Goal: Information Seeking & Learning: Learn about a topic

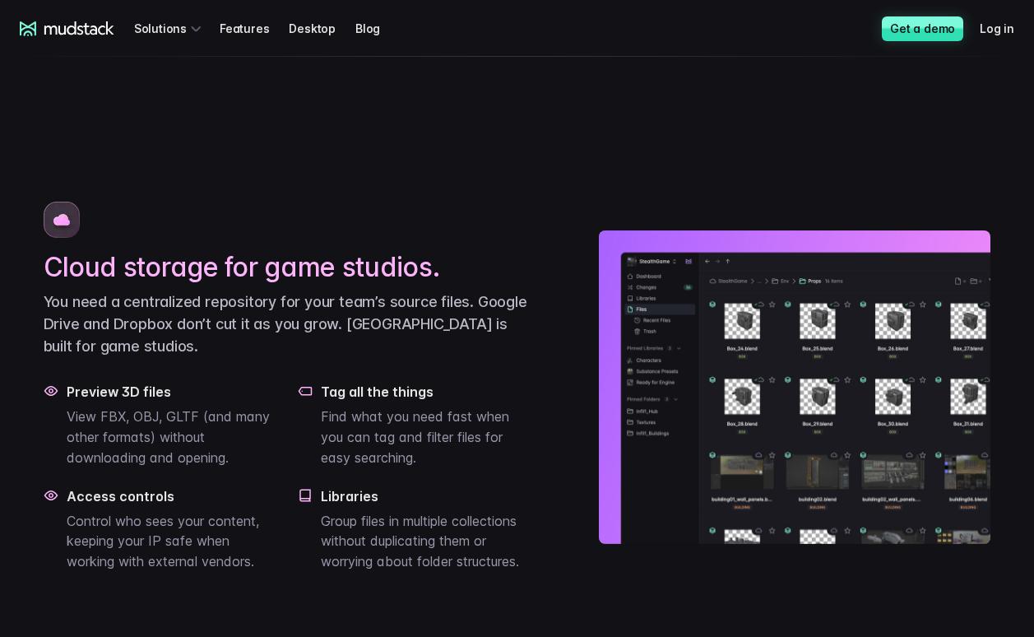
scroll to position [269, 0]
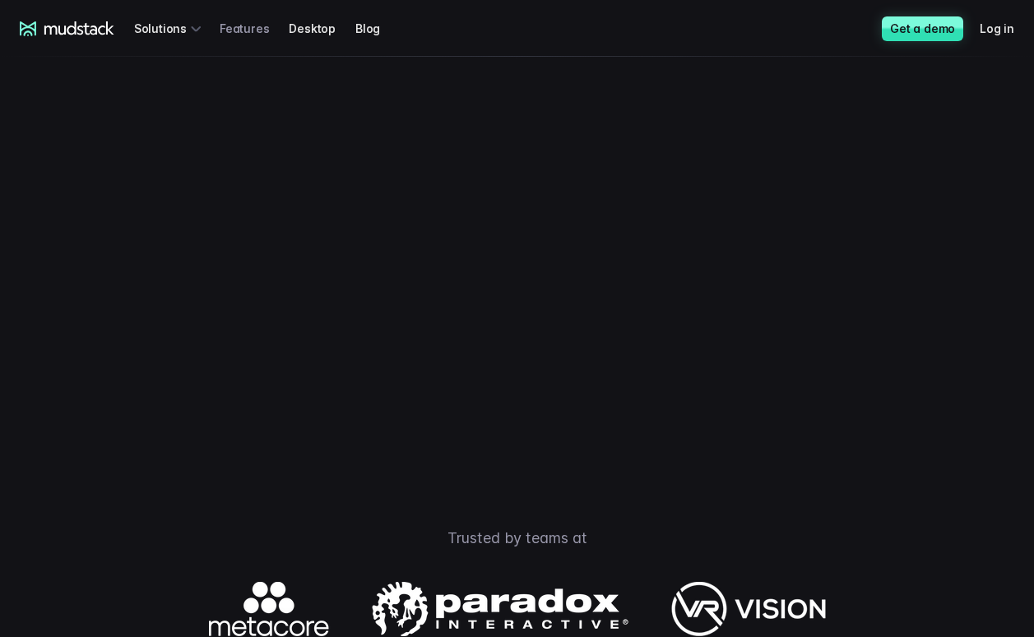
click at [229, 30] on link "Features" at bounding box center [254, 28] width 69 height 30
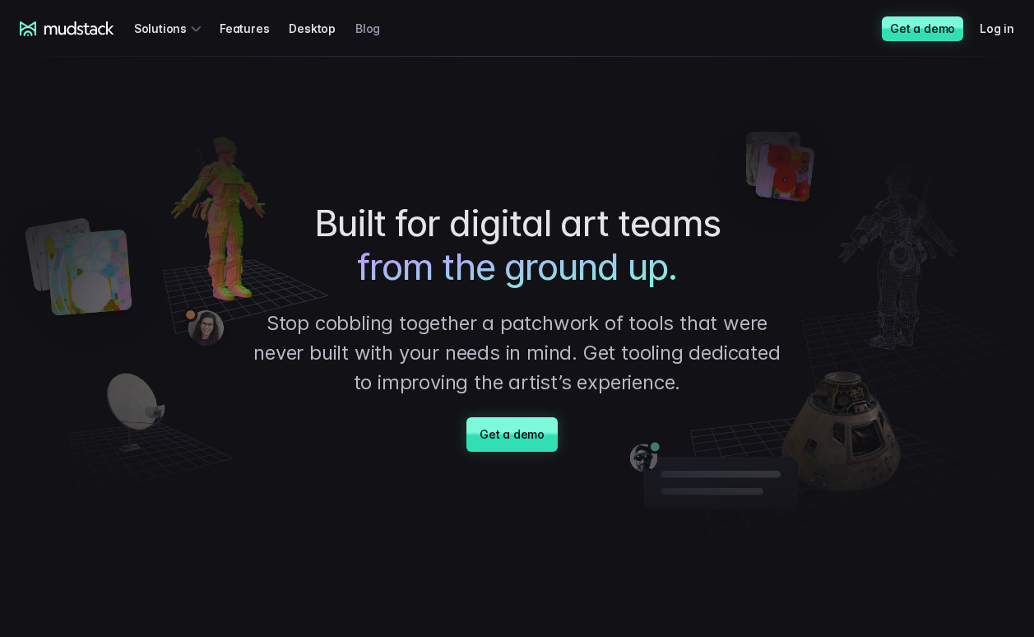
click at [364, 22] on link "Blog" at bounding box center [377, 28] width 44 height 30
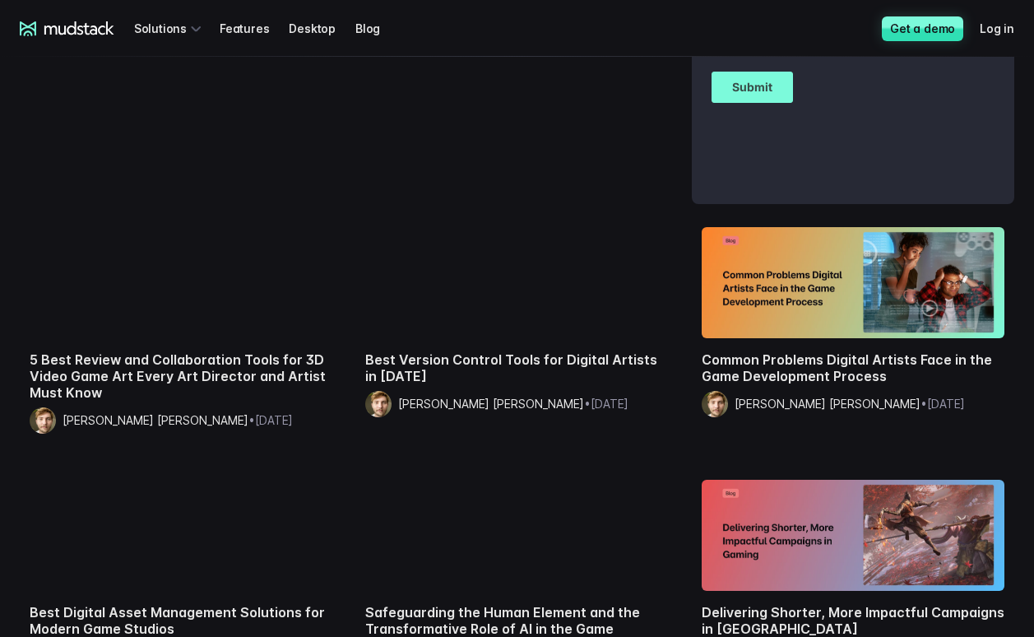
scroll to position [194, 0]
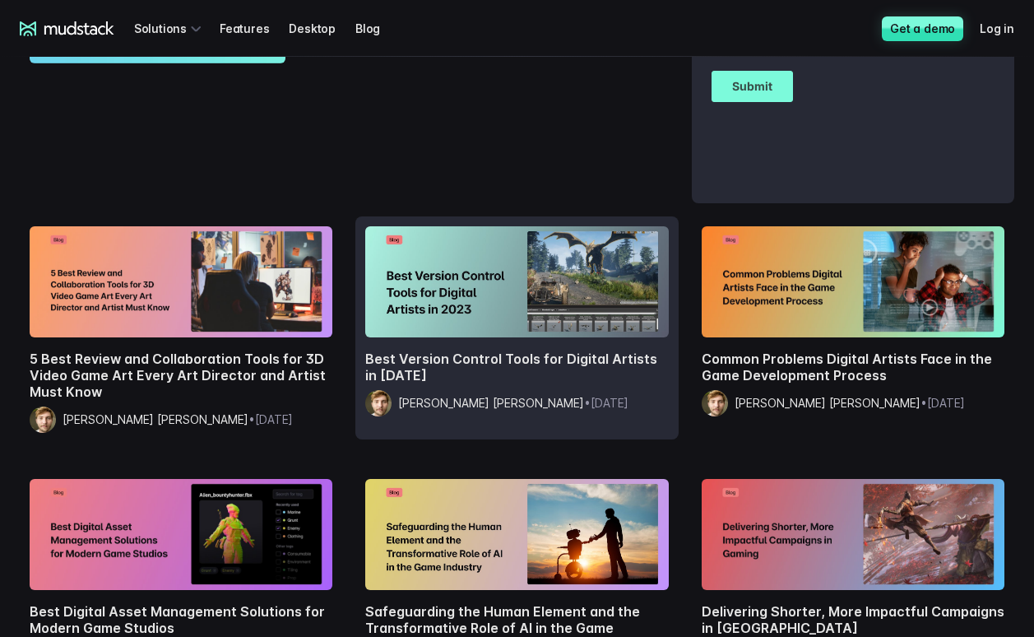
click at [437, 356] on h2 "Best Version Control Tools for Digital Artists in [DATE]" at bounding box center [516, 366] width 303 height 33
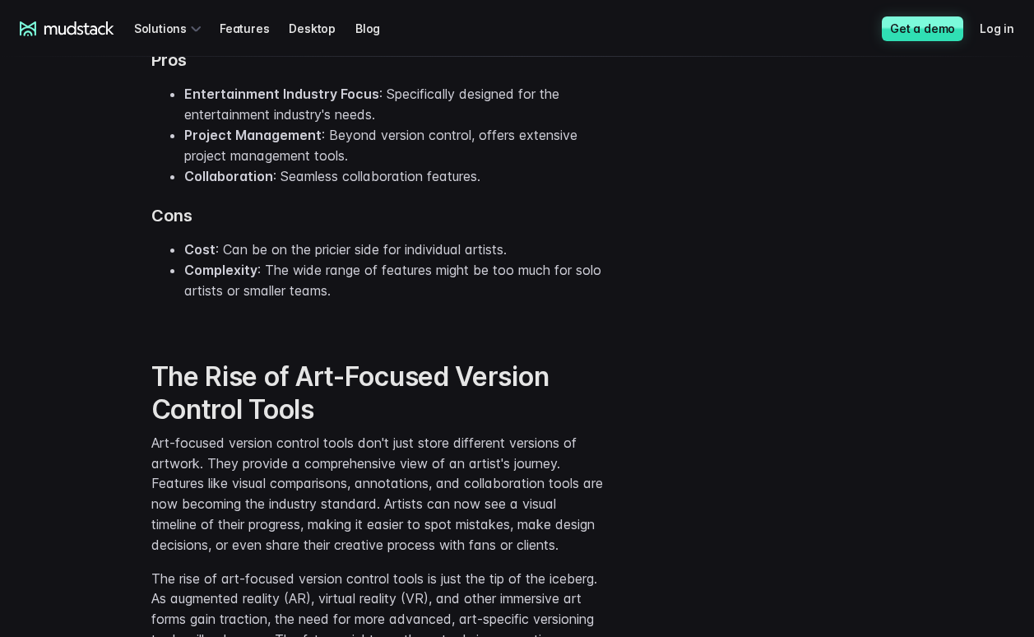
scroll to position [4197, 0]
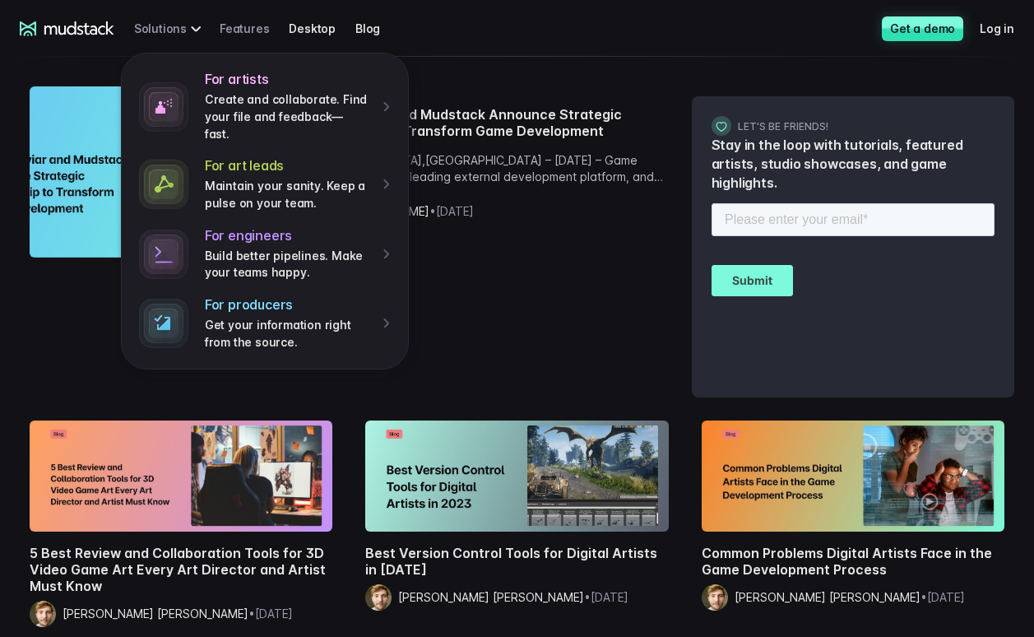
click at [237, 25] on link "Features" at bounding box center [254, 28] width 69 height 30
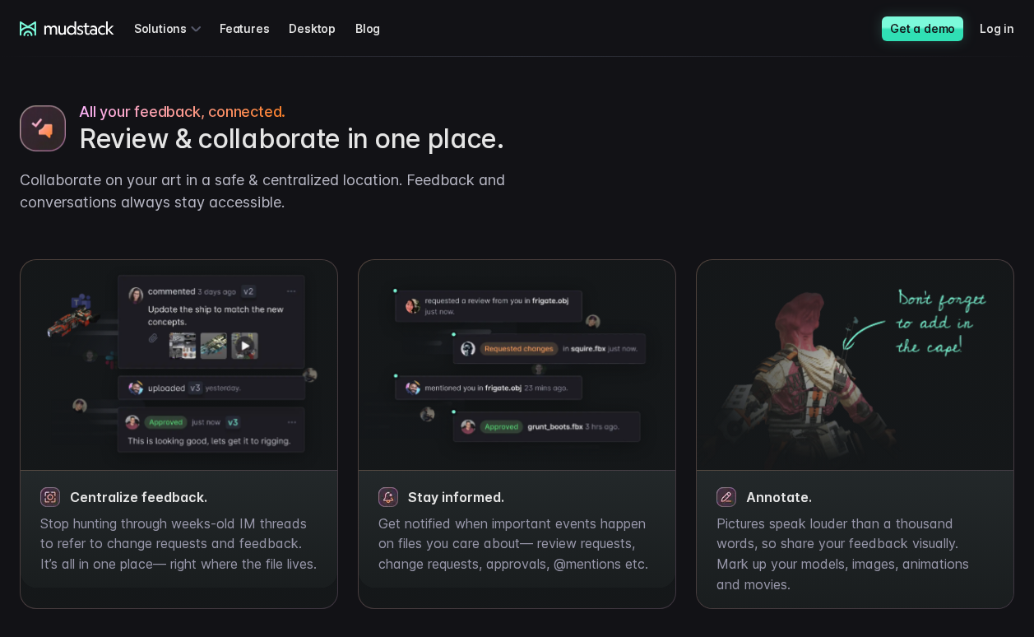
scroll to position [1172, 0]
